Goal: Find specific page/section: Find specific page/section

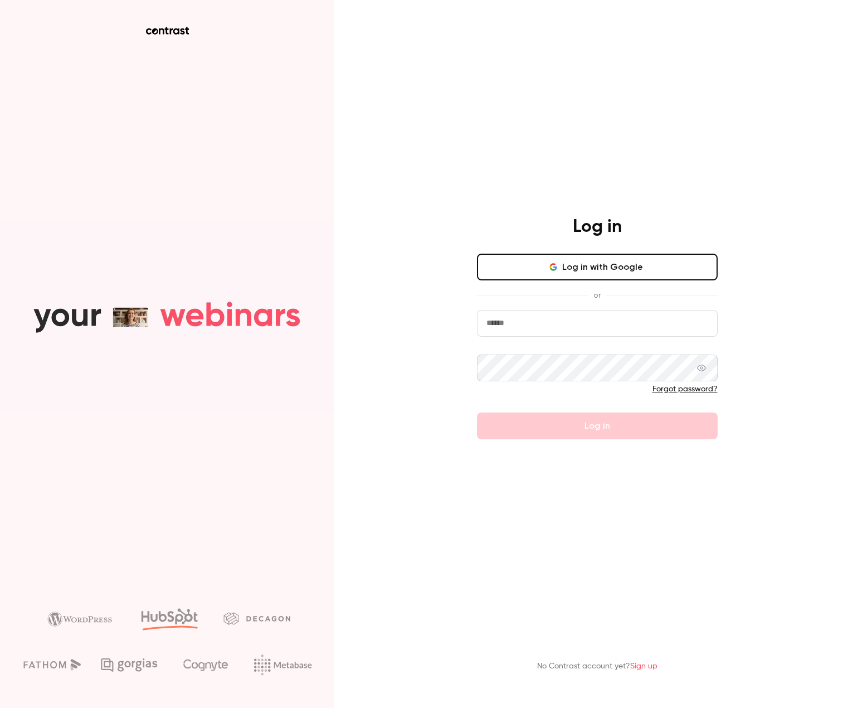
click at [594, 324] on input "email" at bounding box center [597, 323] width 241 height 27
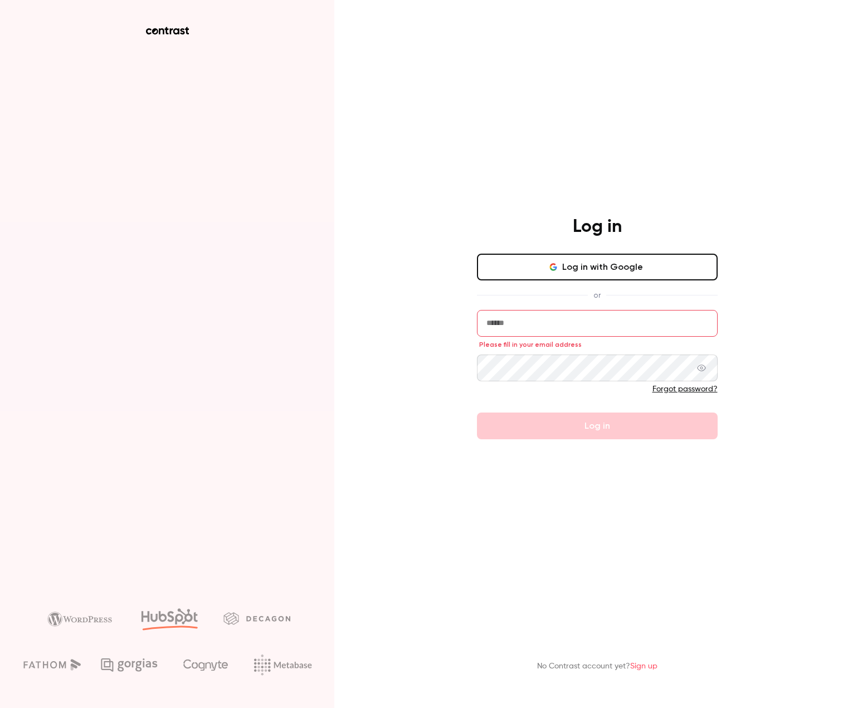
click at [709, 330] on keeper-lock "Open Keeper Popup" at bounding box center [702, 323] width 13 height 13
type input "**********"
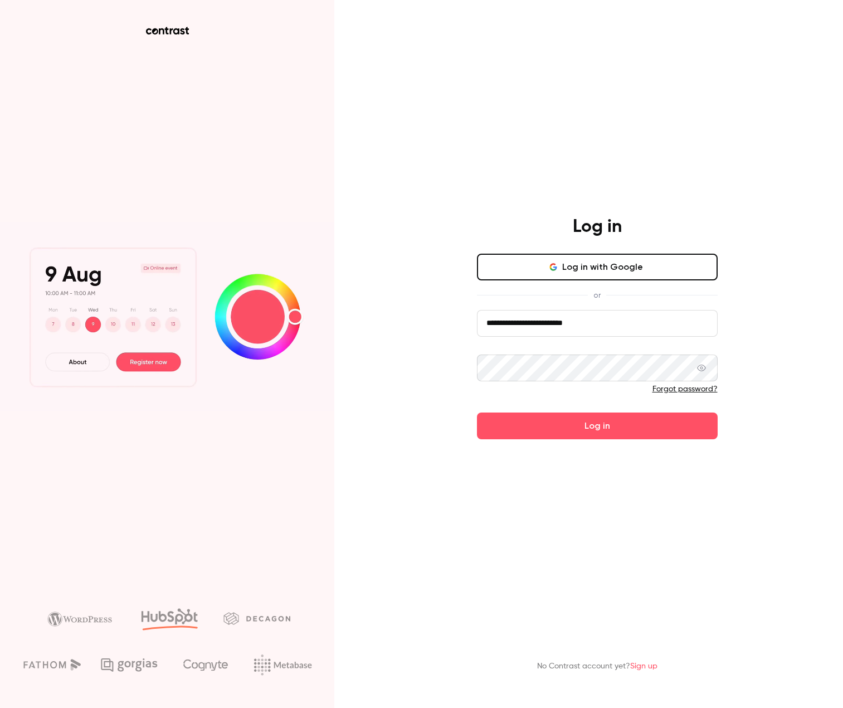
click at [642, 435] on button "Log in" at bounding box center [597, 425] width 241 height 27
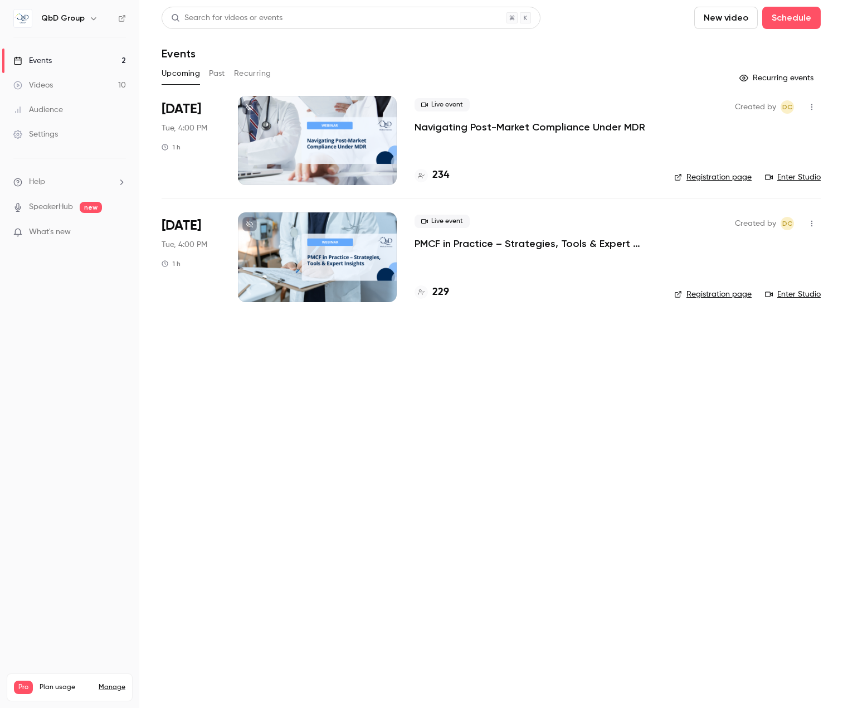
click at [43, 104] on link "Audience" at bounding box center [69, 110] width 139 height 25
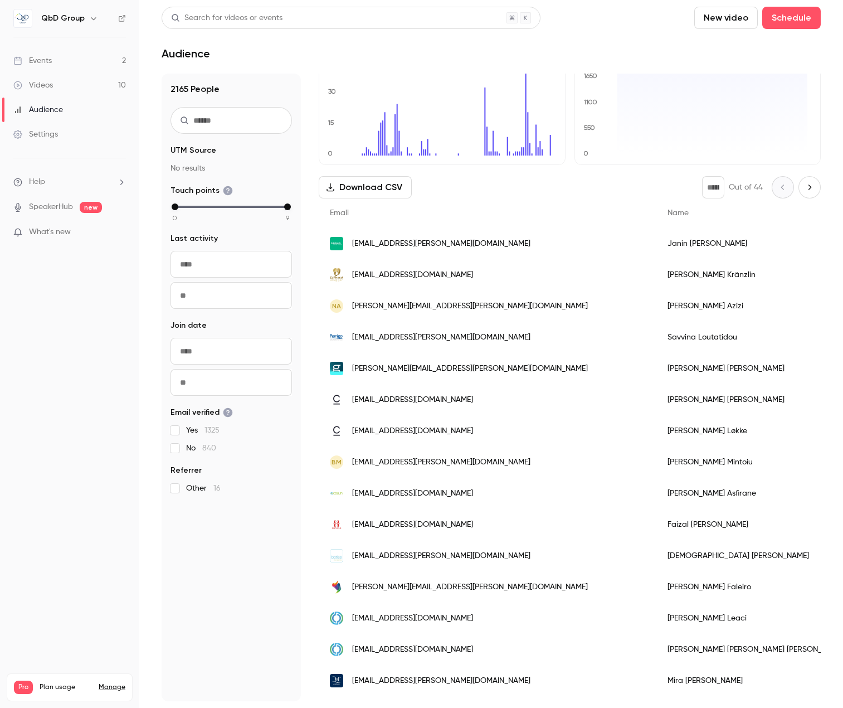
scroll to position [56, 0]
click at [403, 246] on span "[EMAIL_ADDRESS][PERSON_NAME][DOMAIN_NAME]" at bounding box center [441, 243] width 178 height 12
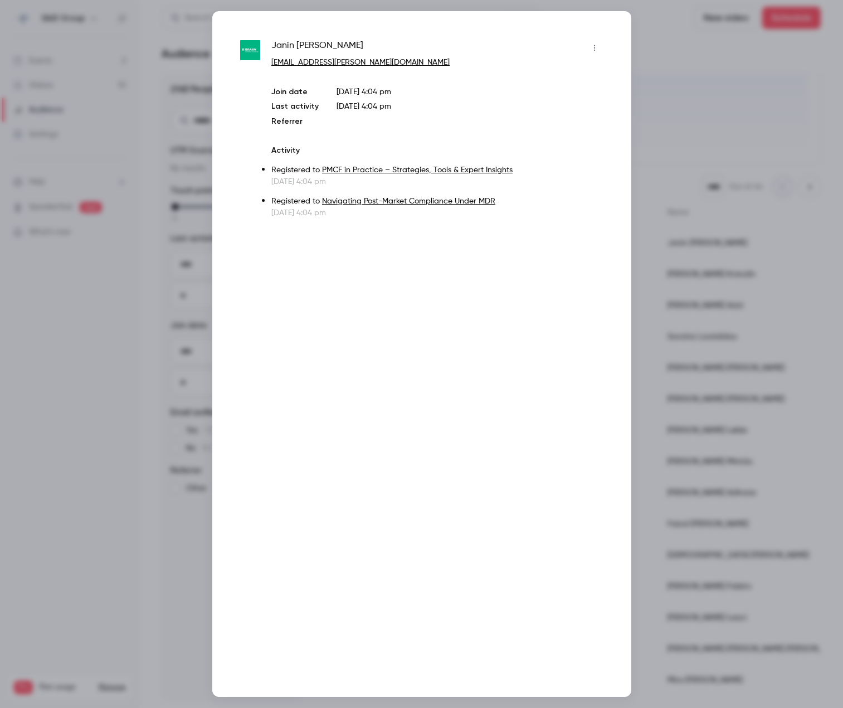
click at [678, 348] on div at bounding box center [421, 354] width 843 height 708
